Goal: Navigation & Orientation: Find specific page/section

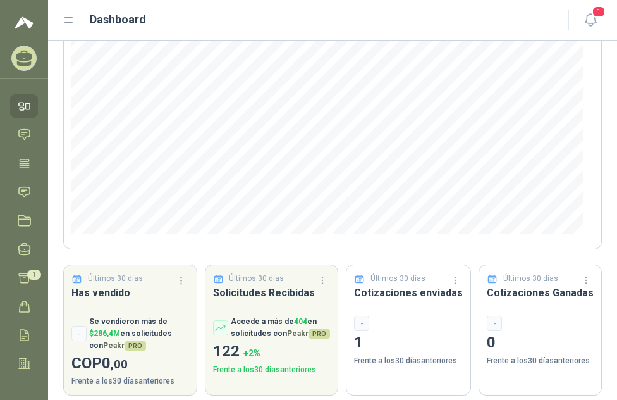
scroll to position [182, 0]
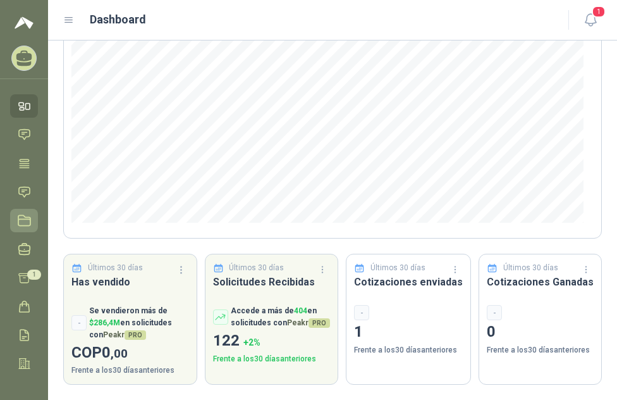
click at [27, 221] on icon at bounding box center [24, 220] width 13 height 13
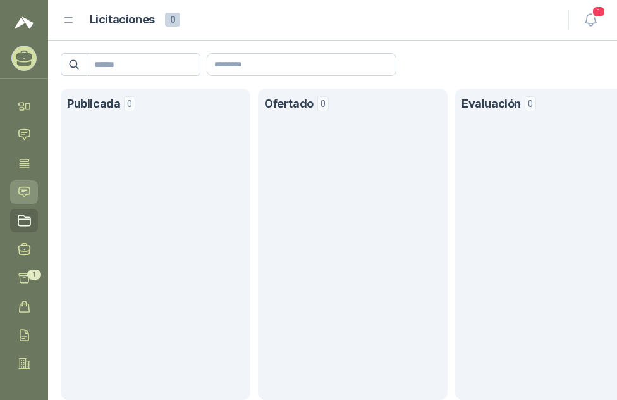
click at [21, 192] on icon at bounding box center [24, 191] width 13 height 13
